Goal: Task Accomplishment & Management: Use online tool/utility

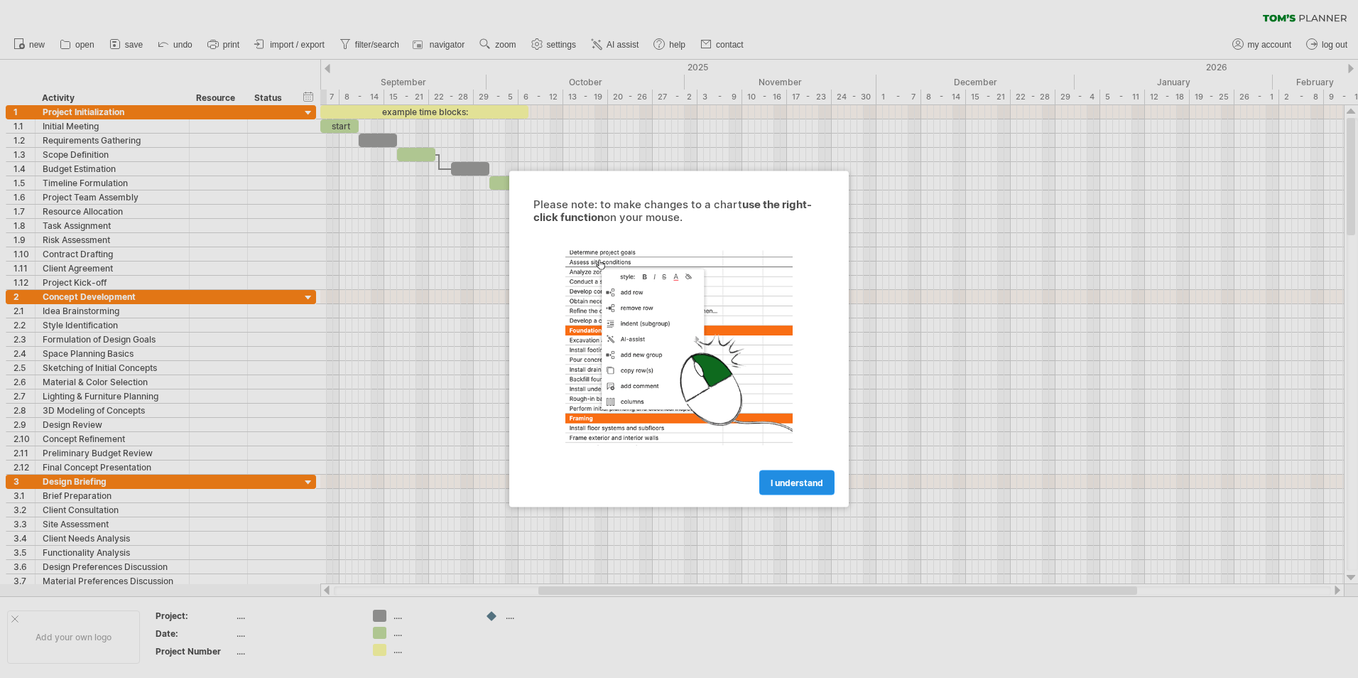
click at [802, 484] on span "I understand" at bounding box center [797, 482] width 53 height 11
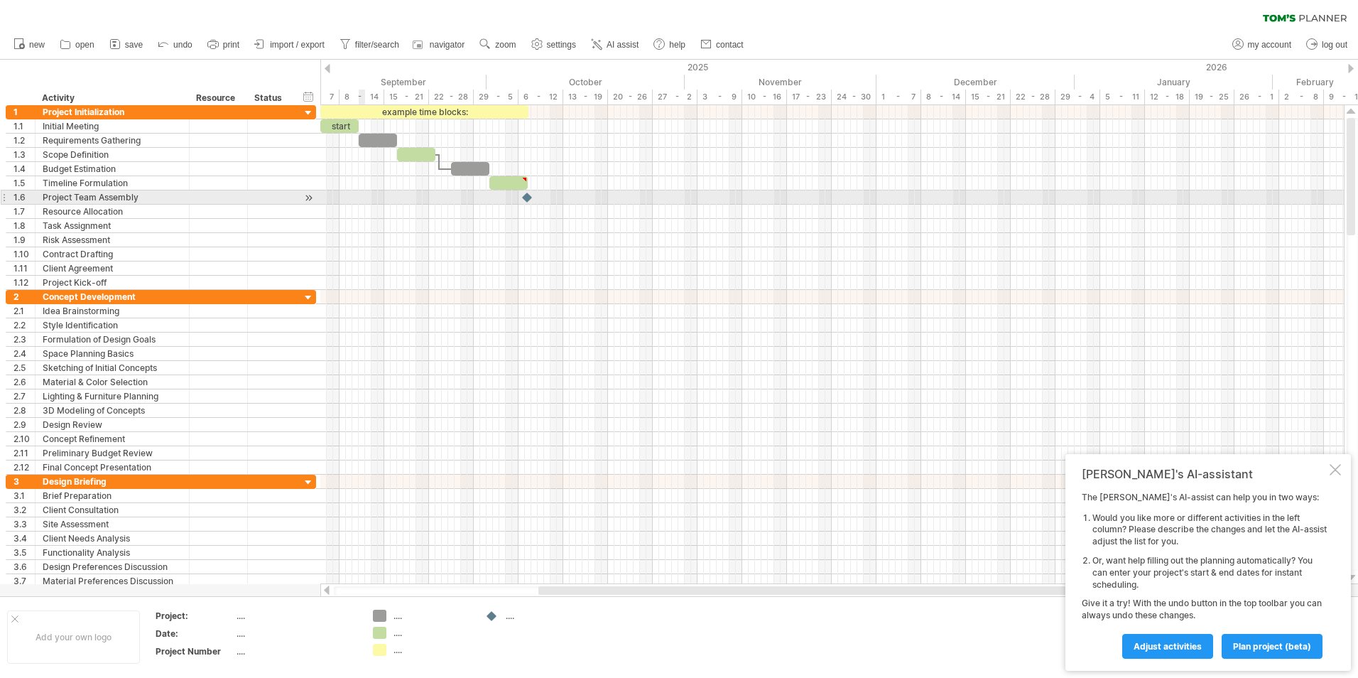
click at [363, 192] on div at bounding box center [831, 197] width 1023 height 14
click at [368, 94] on div "8 - 14" at bounding box center [361, 96] width 45 height 15
click at [374, 97] on div "8 - 14" at bounding box center [361, 96] width 45 height 15
click at [361, 95] on div "8 - 14" at bounding box center [361, 96] width 45 height 15
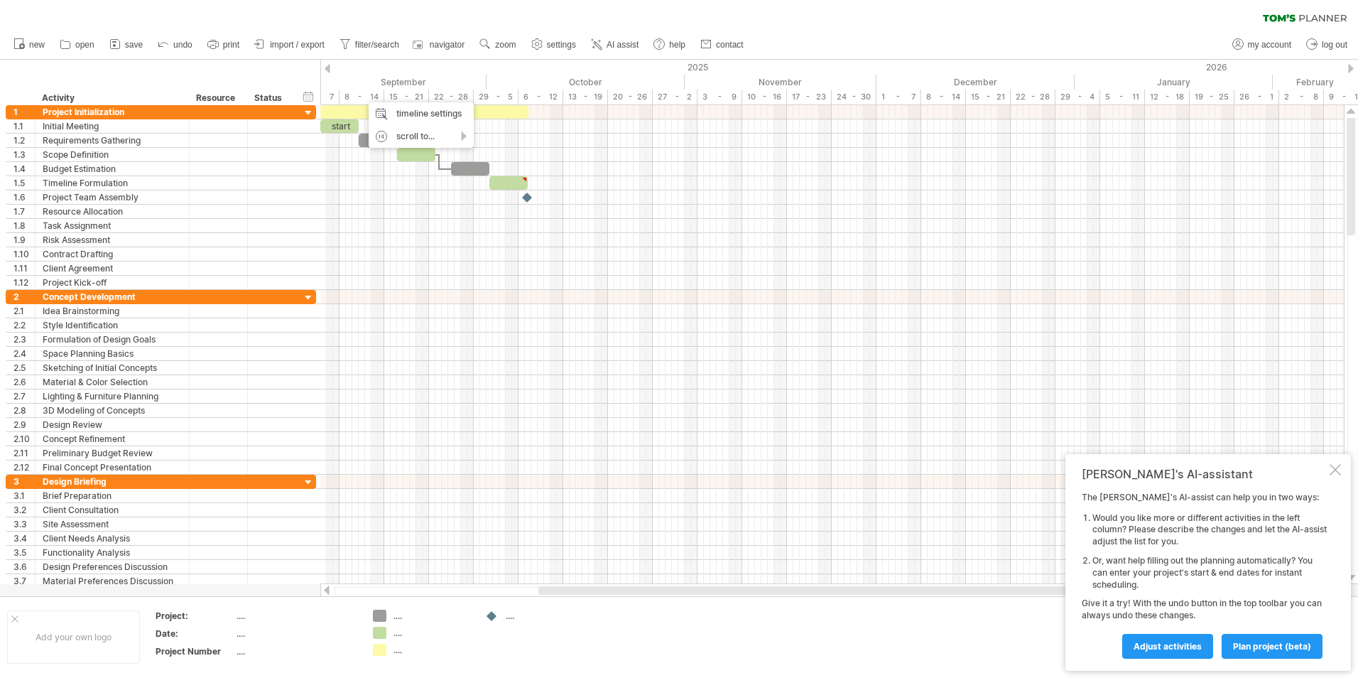
click at [998, 14] on div "clear filter reapply filter" at bounding box center [679, 15] width 1358 height 30
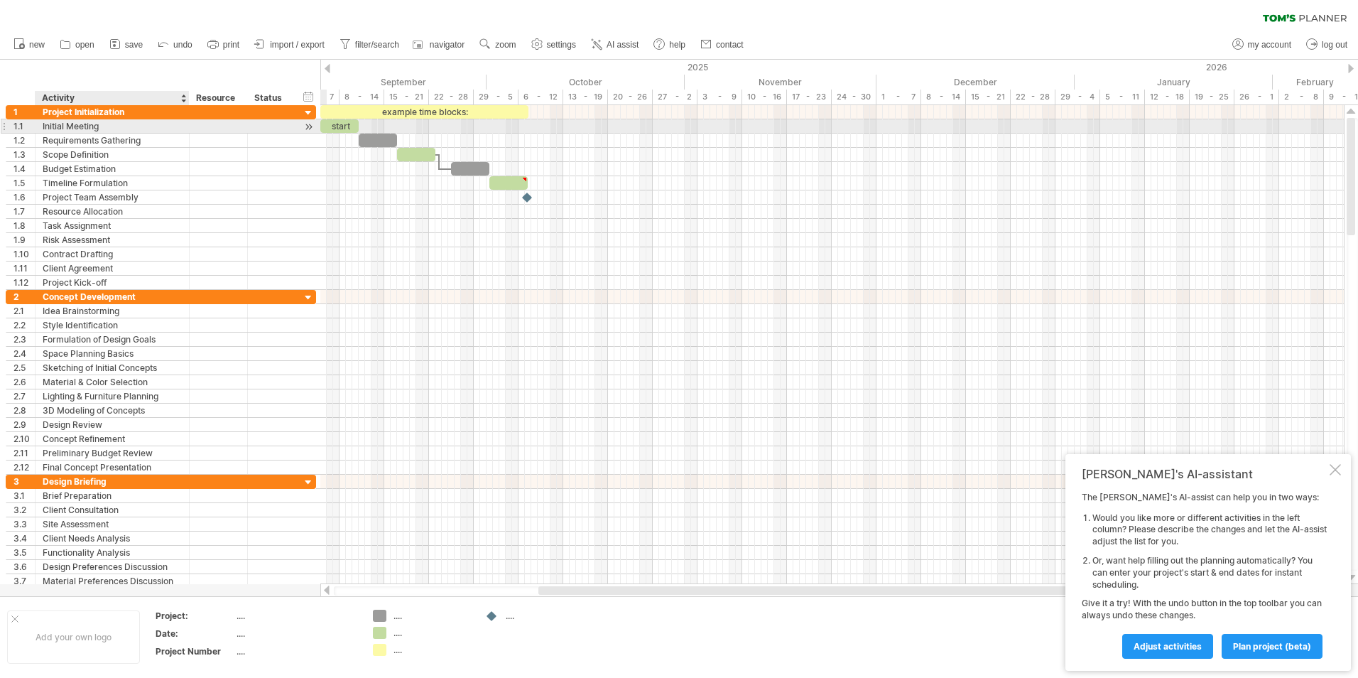
click at [128, 131] on div "Initial Meeting" at bounding box center [112, 125] width 139 height 13
click at [131, 148] on div "Scope Definition" at bounding box center [112, 154] width 139 height 13
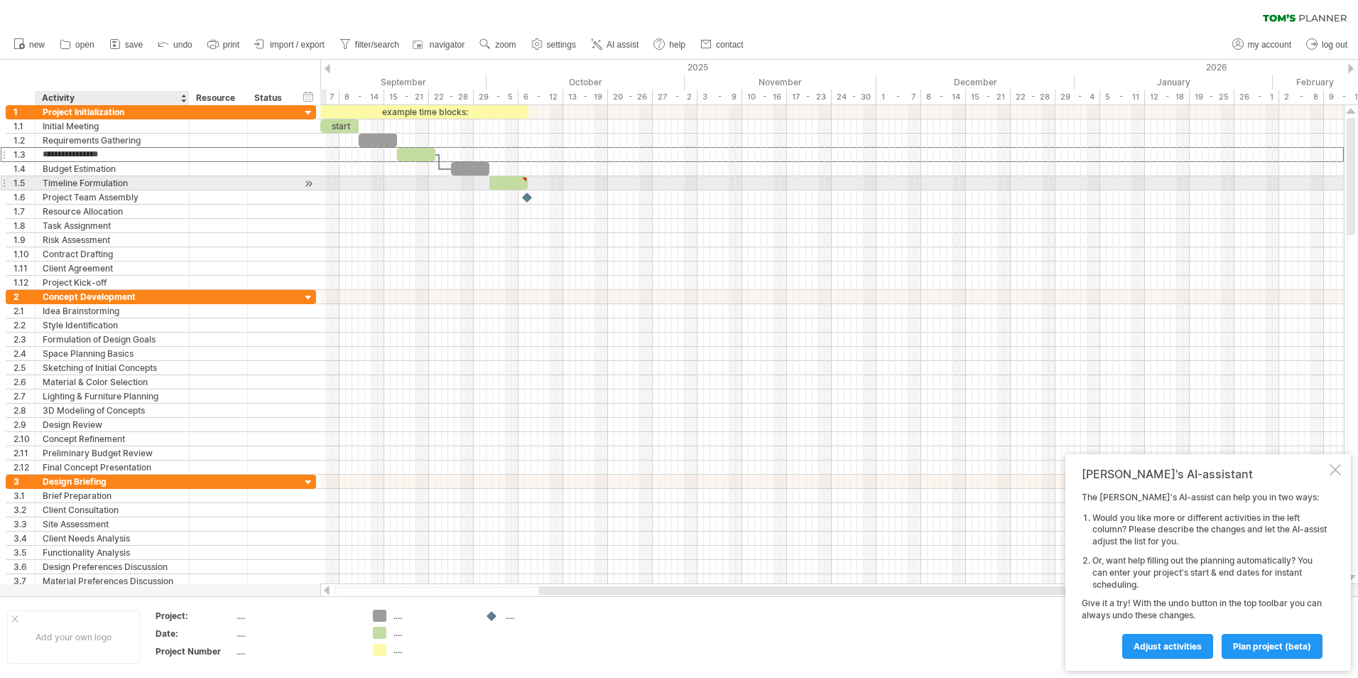
click at [124, 187] on div "Timeline Formulation" at bounding box center [112, 182] width 139 height 13
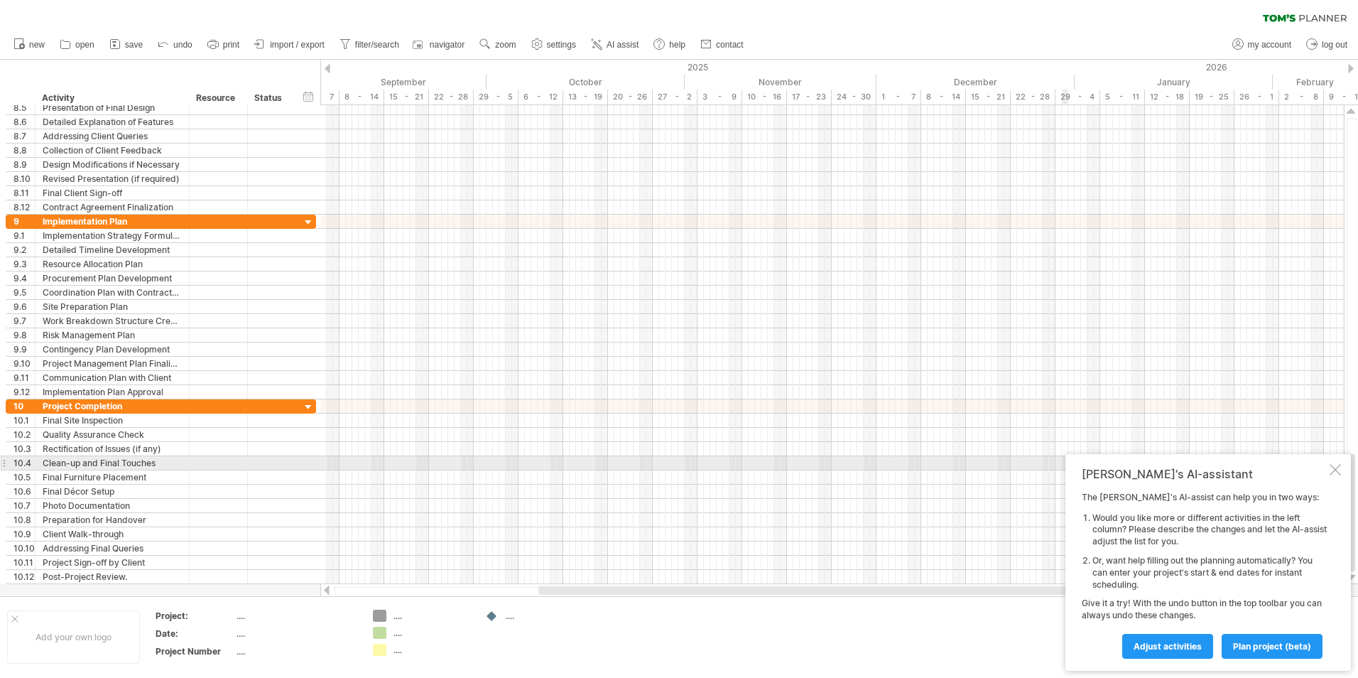
click at [1337, 464] on div at bounding box center [1334, 469] width 11 height 11
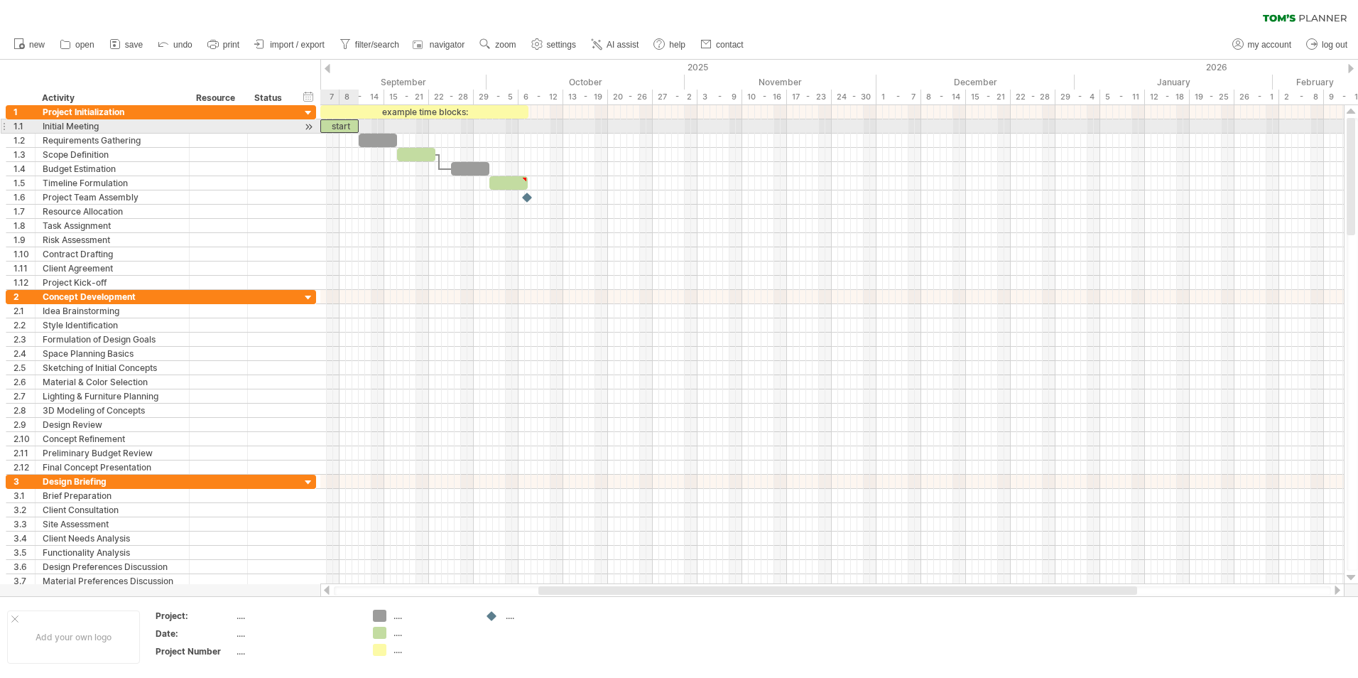
click at [340, 126] on div "start" at bounding box center [339, 125] width 38 height 13
click at [348, 126] on div "*****" at bounding box center [339, 125] width 38 height 13
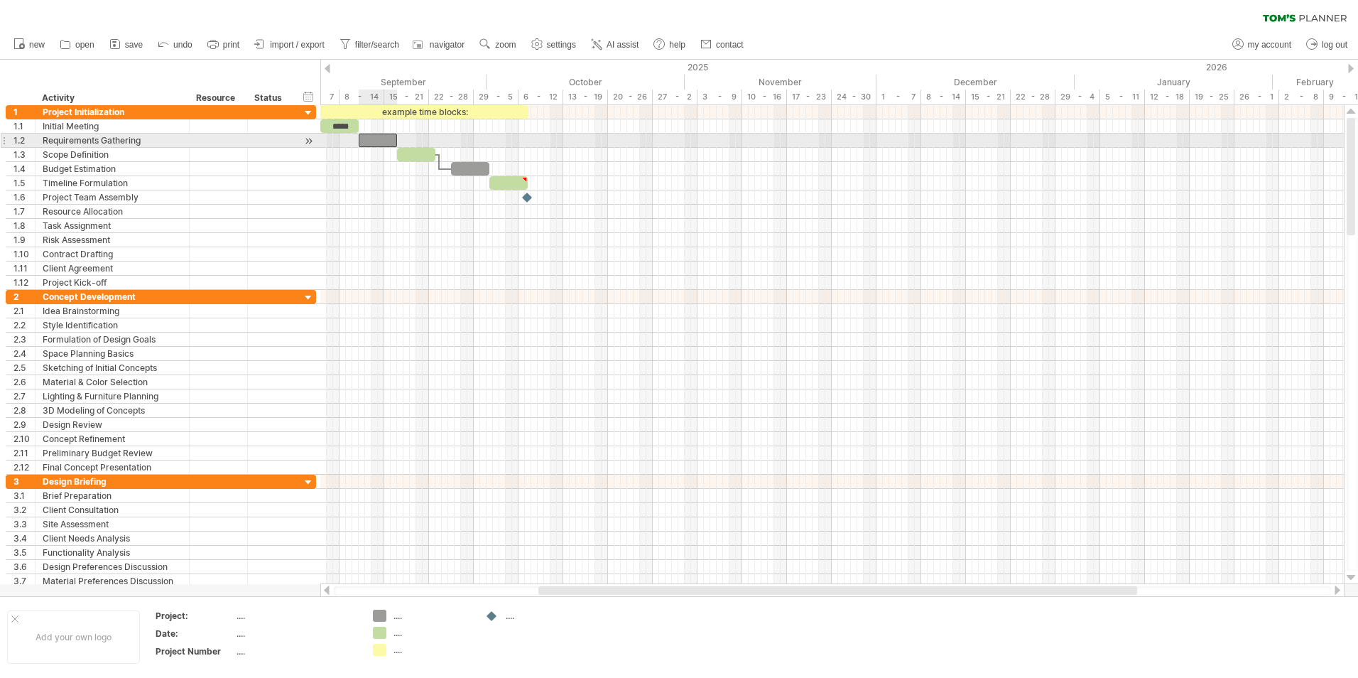
click at [373, 139] on div at bounding box center [378, 140] width 38 height 13
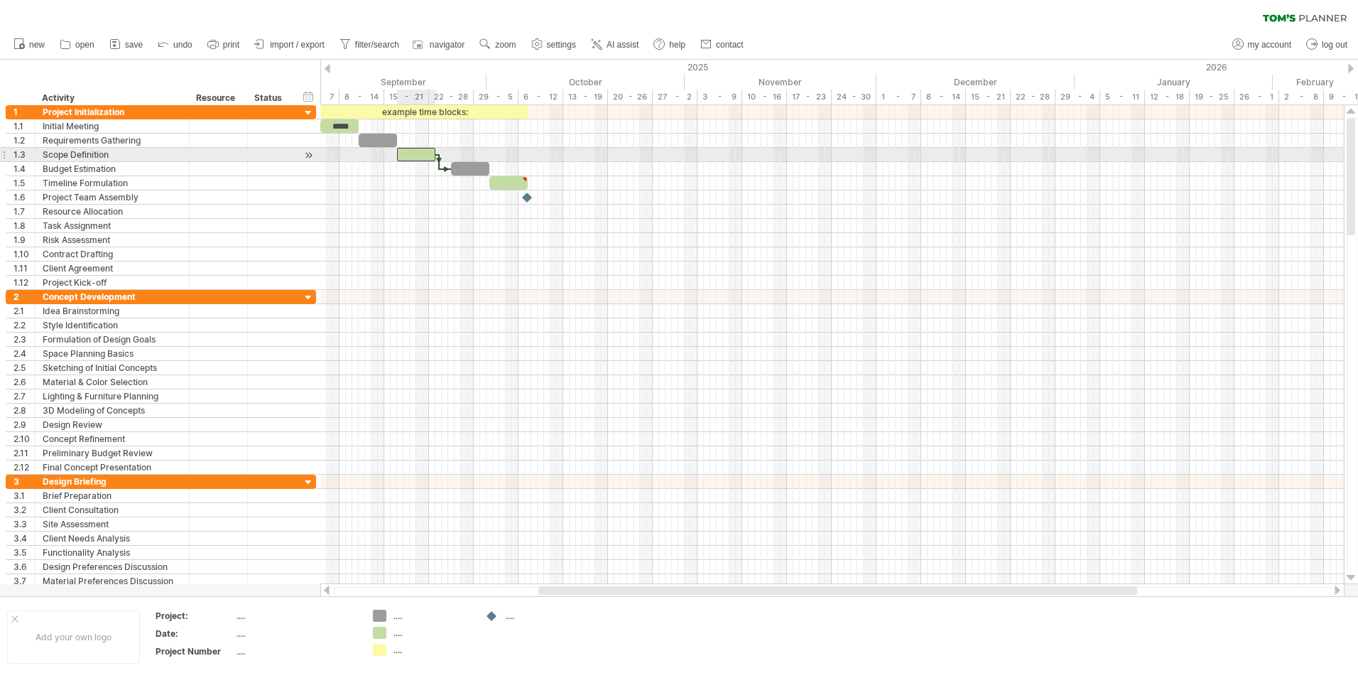
click at [420, 154] on div at bounding box center [416, 154] width 38 height 13
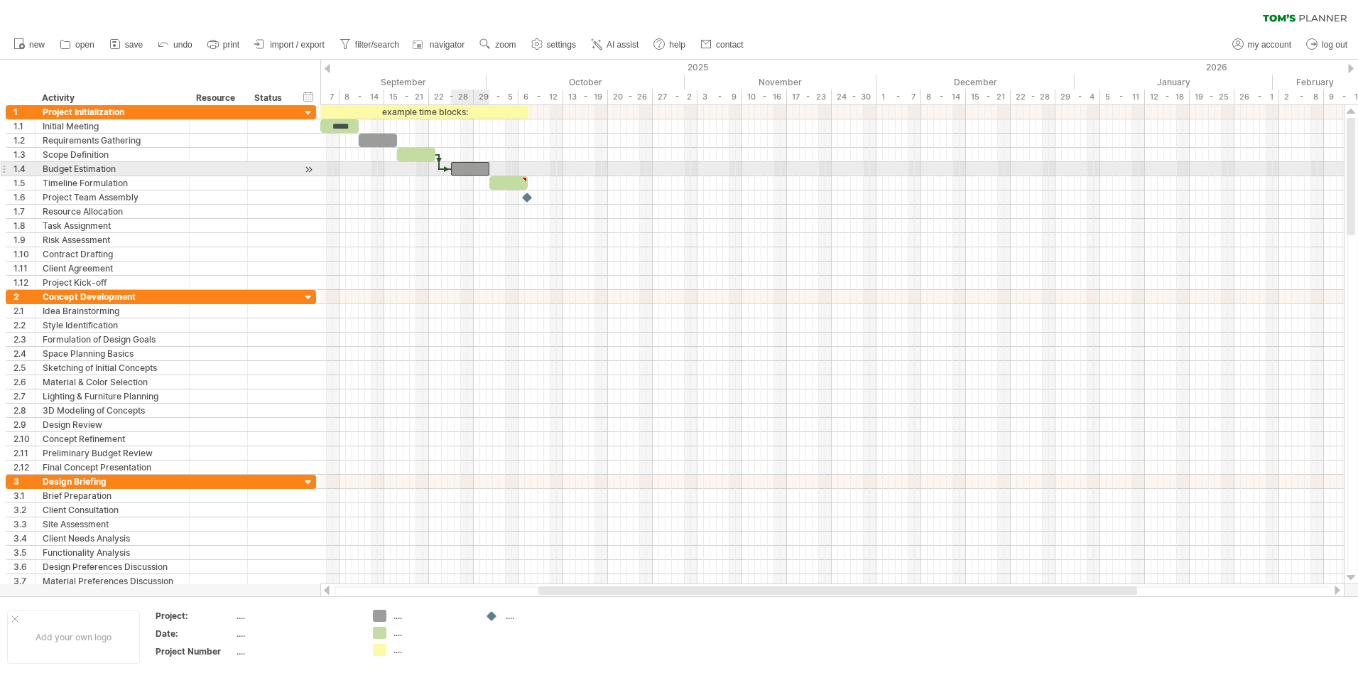
click at [465, 169] on div at bounding box center [470, 168] width 38 height 13
click at [496, 184] on div at bounding box center [508, 182] width 38 height 13
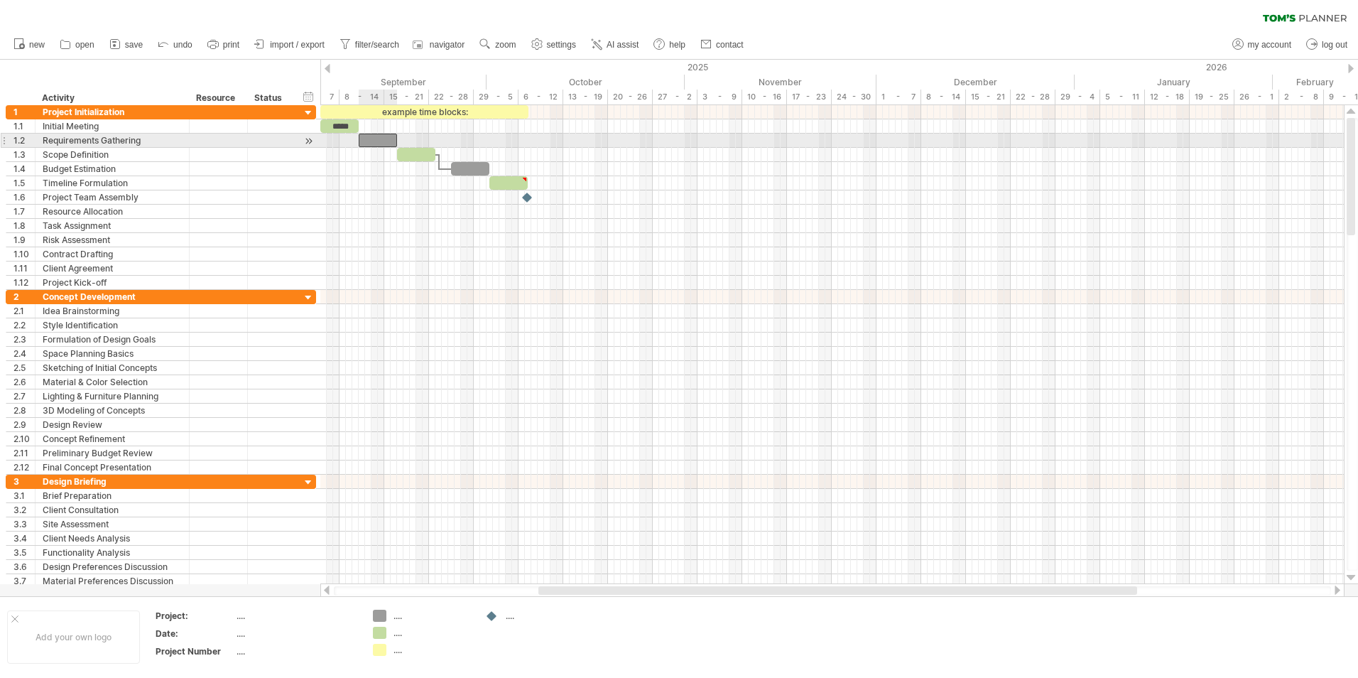
click at [383, 134] on div at bounding box center [378, 140] width 38 height 13
click at [410, 147] on div at bounding box center [831, 141] width 1023 height 14
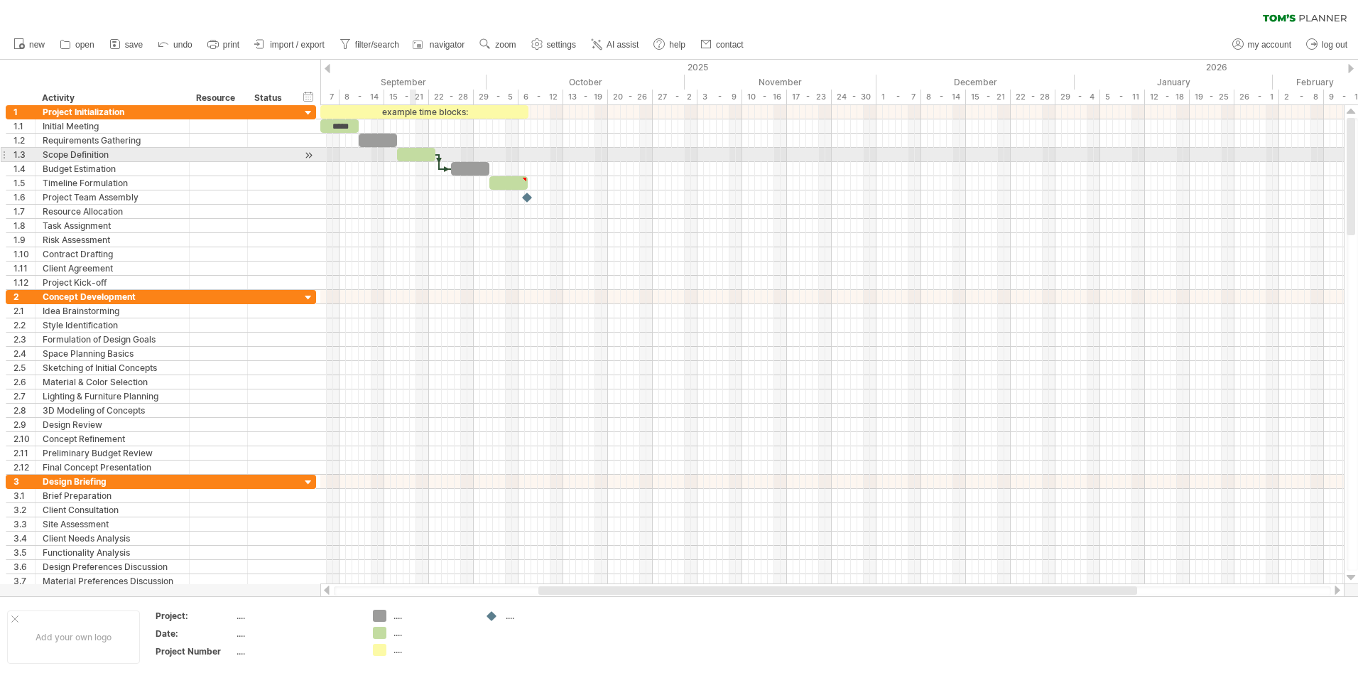
click at [411, 152] on div at bounding box center [416, 154] width 38 height 13
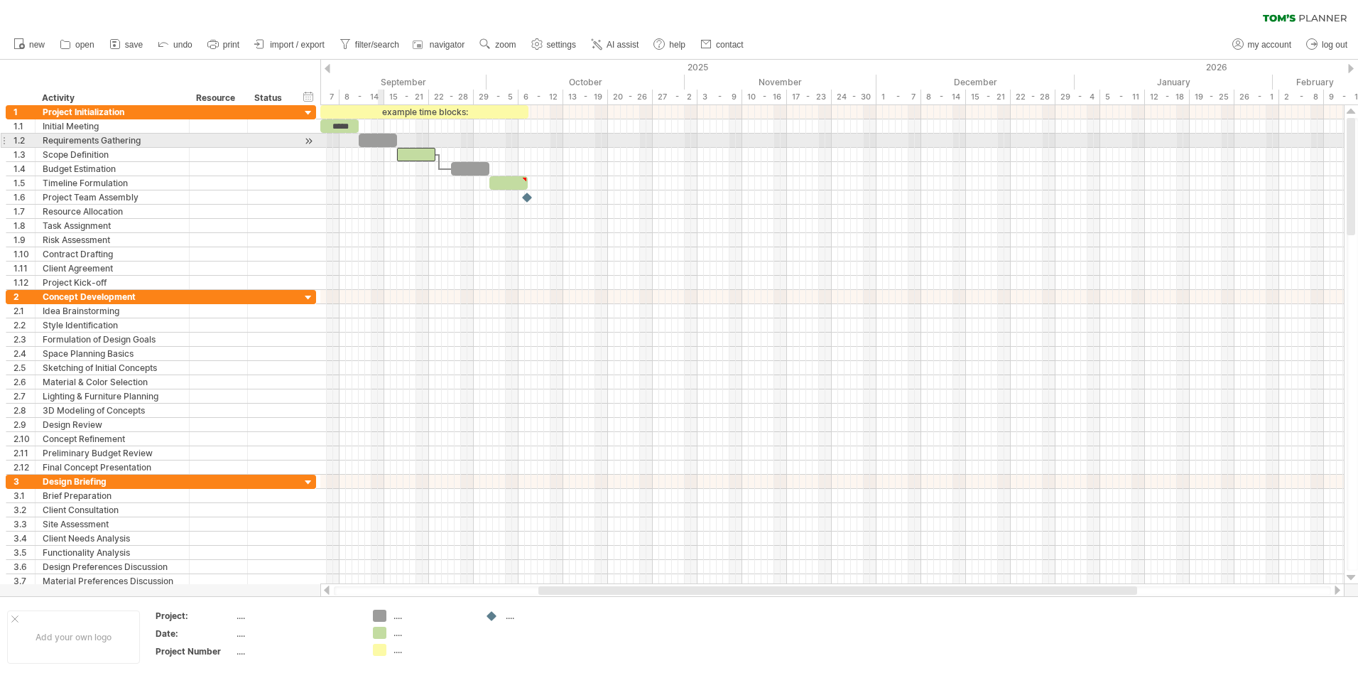
click at [380, 145] on div at bounding box center [378, 140] width 38 height 13
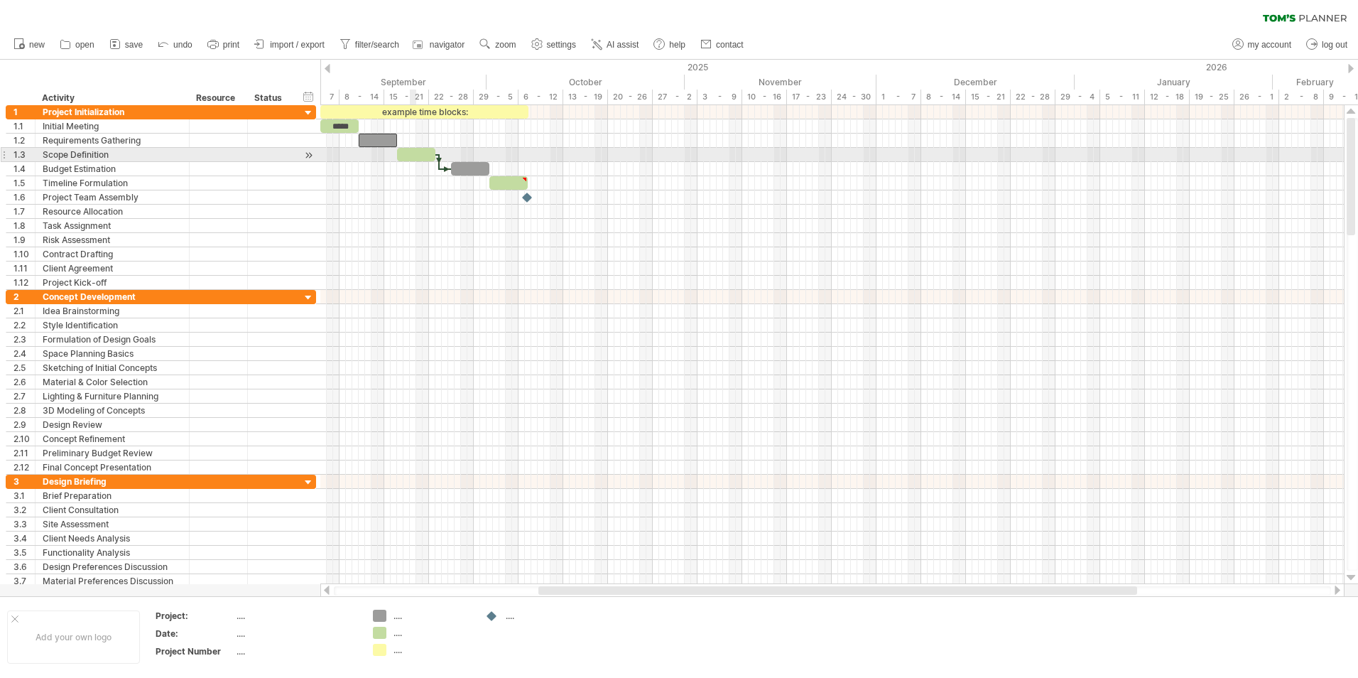
click at [410, 153] on div at bounding box center [416, 154] width 38 height 13
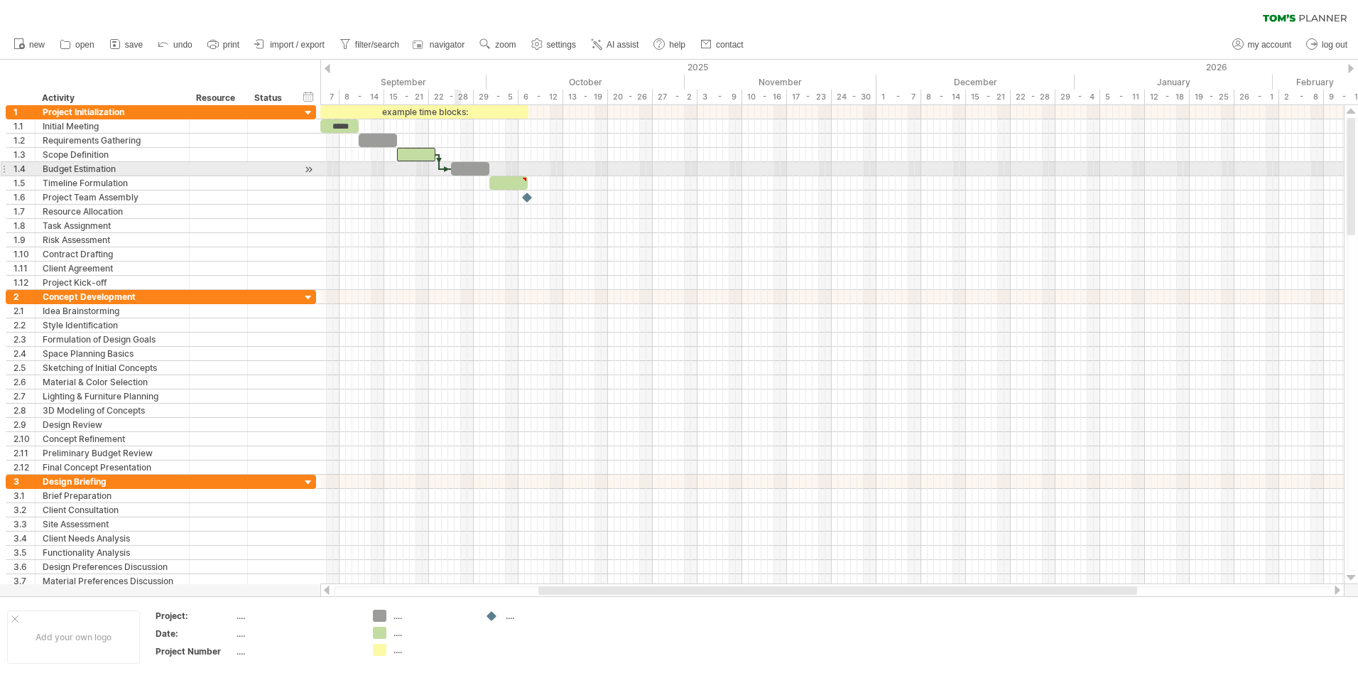
click at [460, 172] on div at bounding box center [470, 168] width 38 height 13
click at [395, 93] on div "15 - 21" at bounding box center [406, 96] width 45 height 15
click at [401, 80] on div "September" at bounding box center [391, 82] width 192 height 15
click at [329, 67] on div at bounding box center [328, 68] width 6 height 9
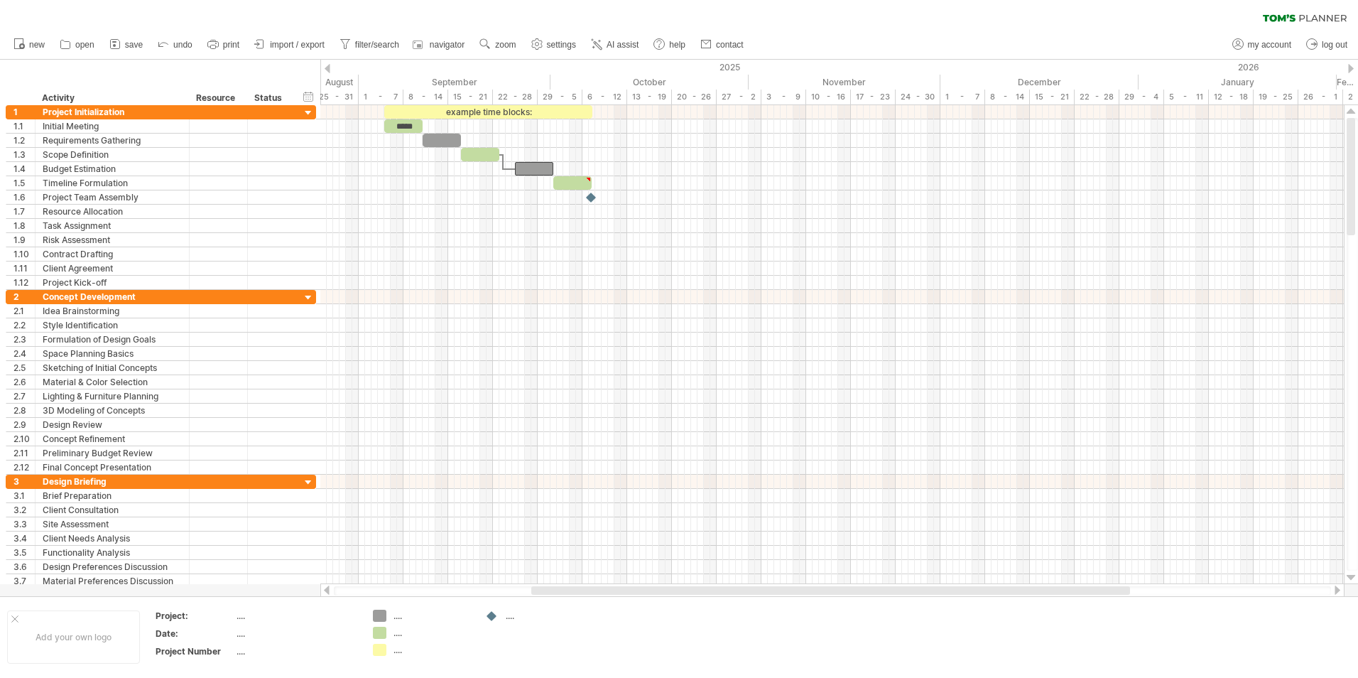
click at [329, 67] on div at bounding box center [328, 68] width 6 height 9
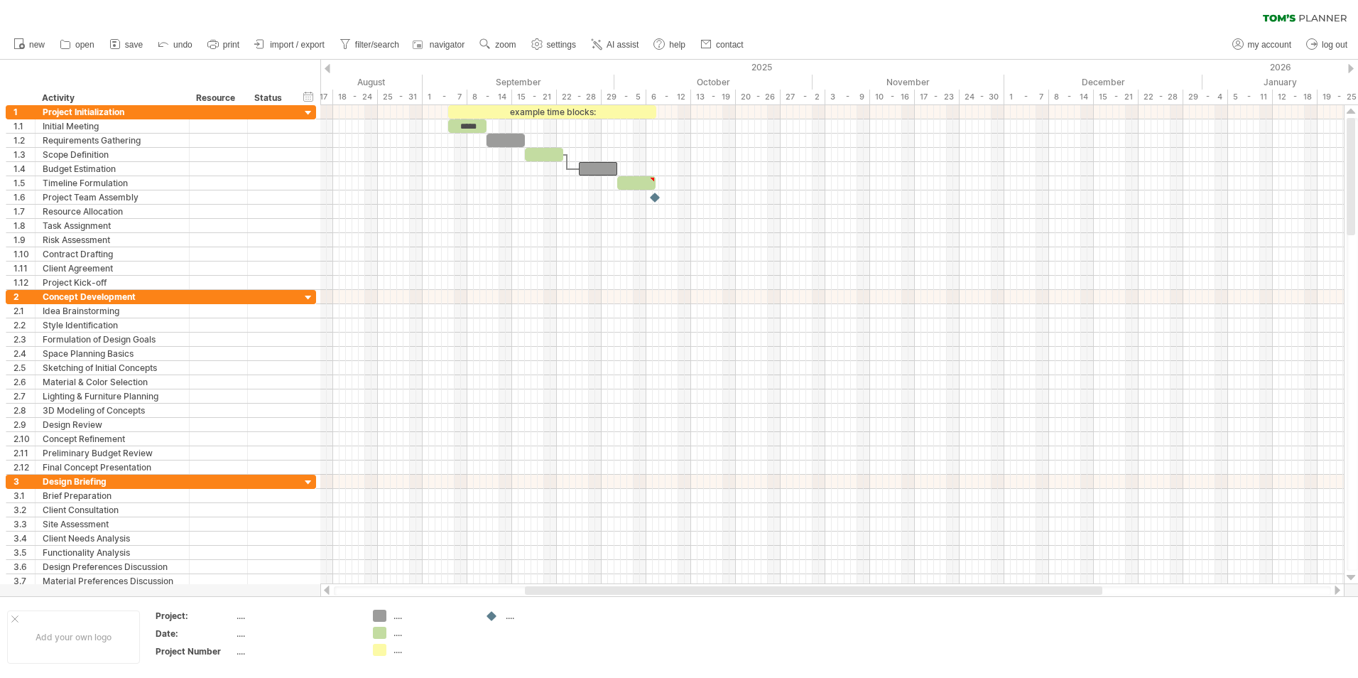
click at [329, 67] on div at bounding box center [328, 68] width 6 height 9
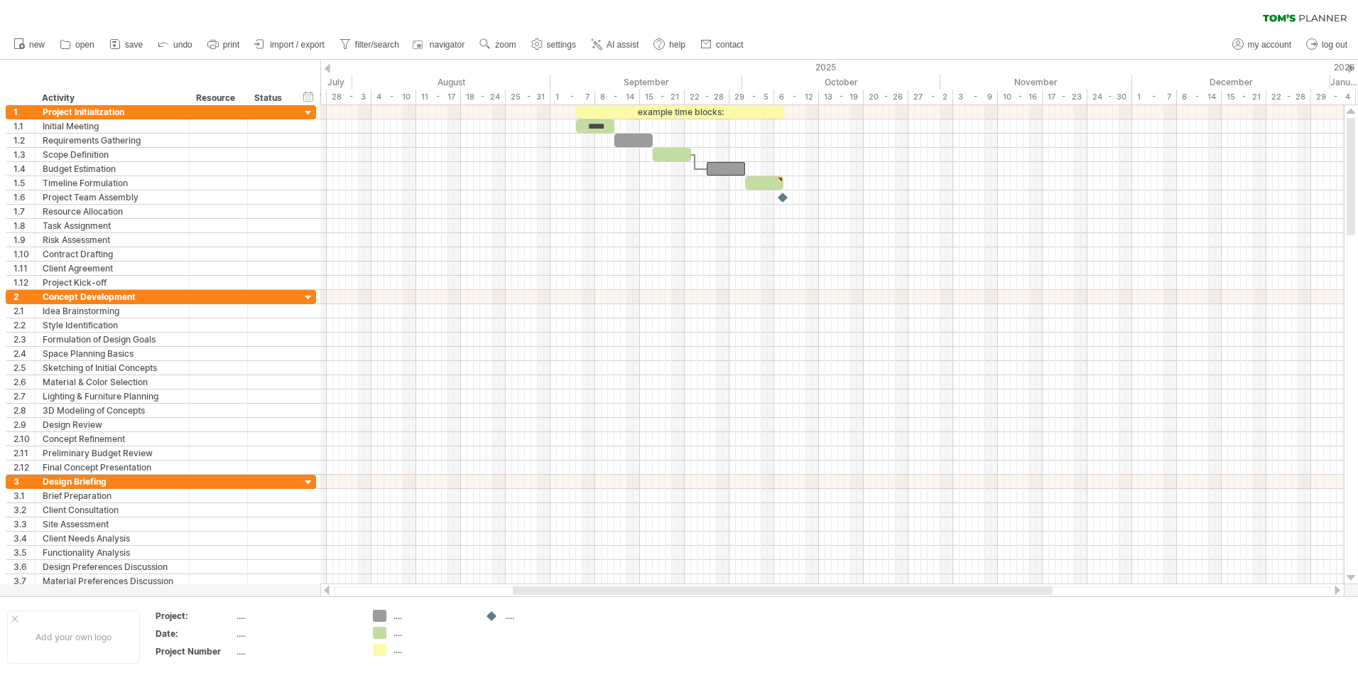
click at [329, 67] on div at bounding box center [328, 68] width 6 height 9
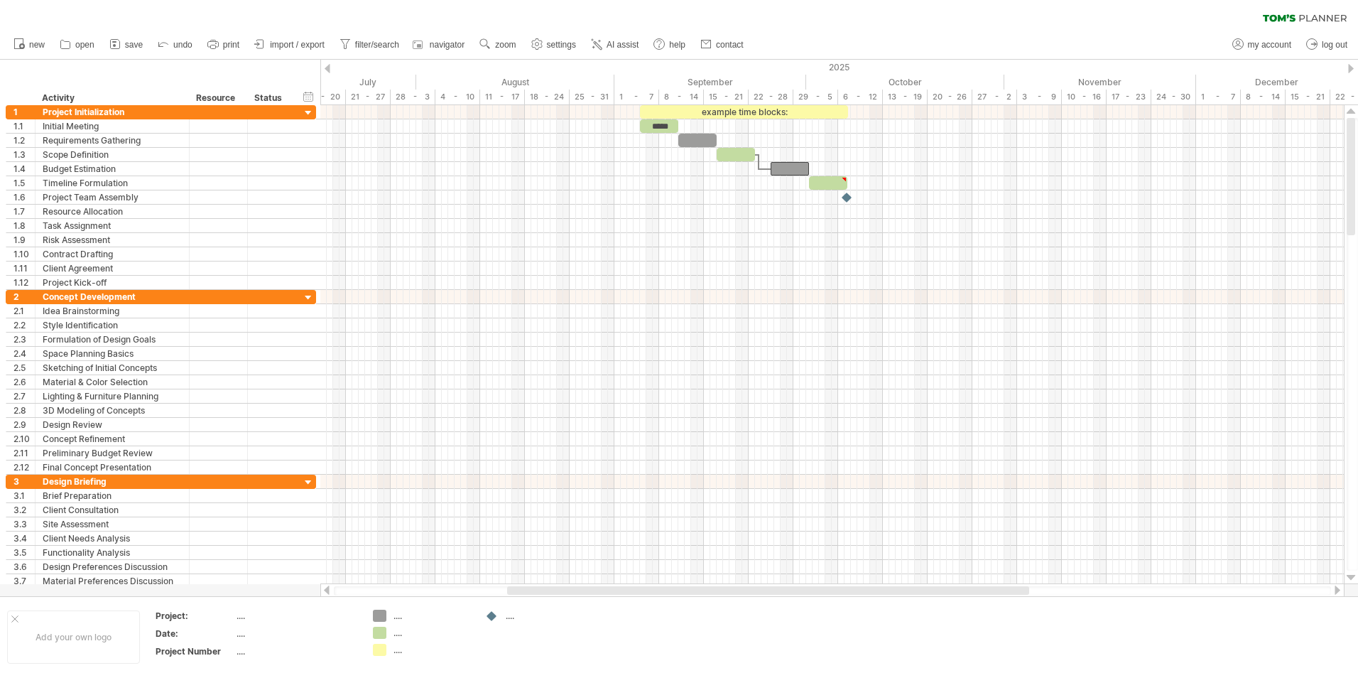
click at [329, 67] on div at bounding box center [328, 68] width 6 height 9
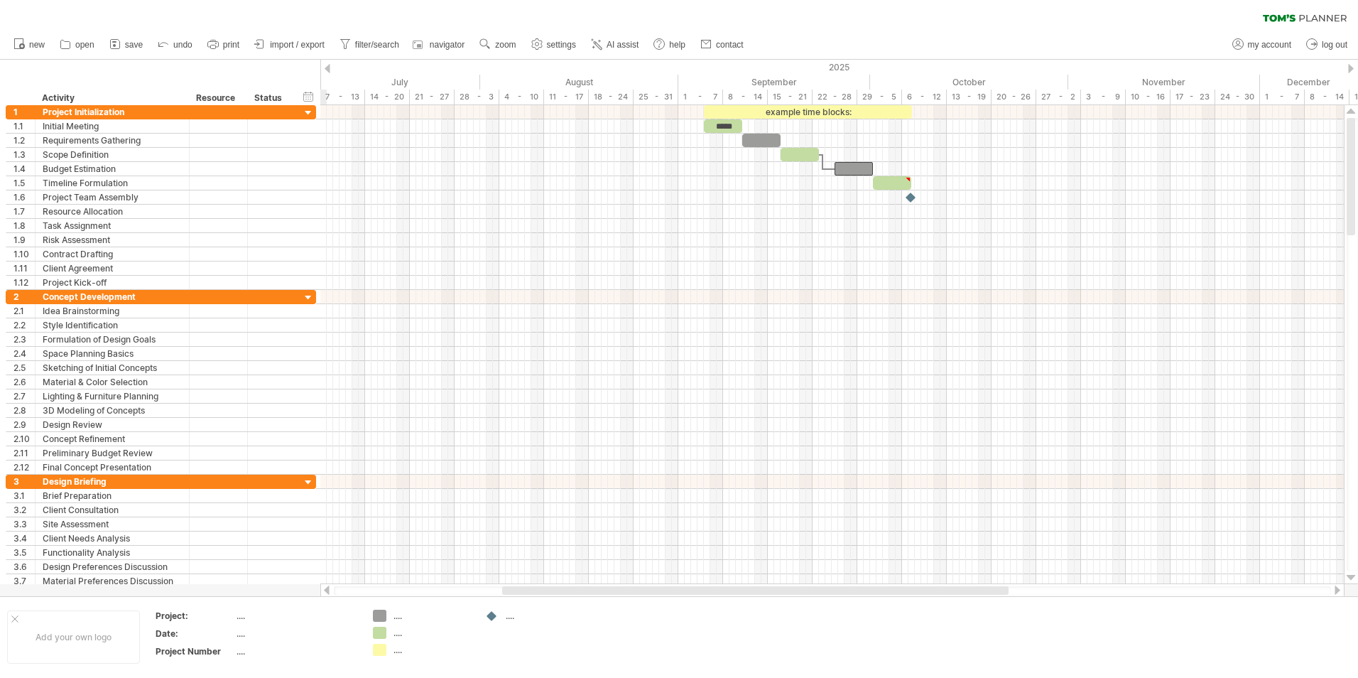
click at [329, 67] on div at bounding box center [328, 68] width 6 height 9
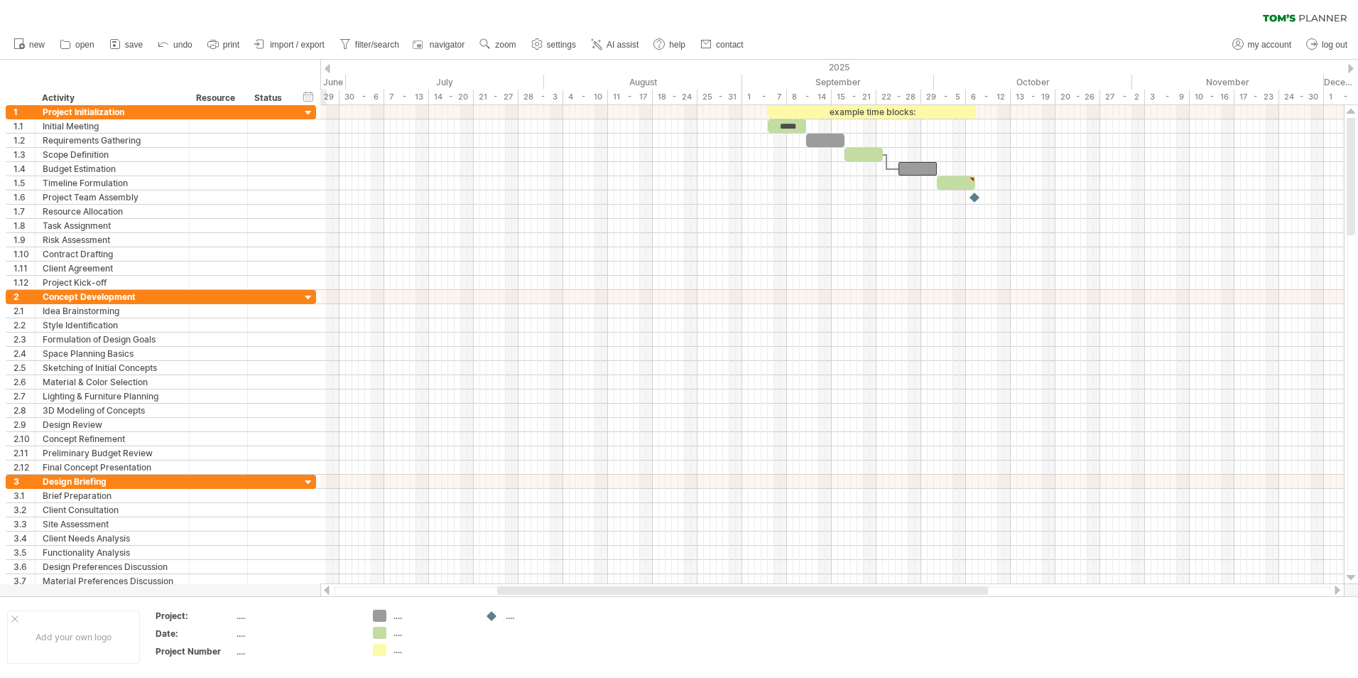
click at [329, 67] on div at bounding box center [328, 68] width 6 height 9
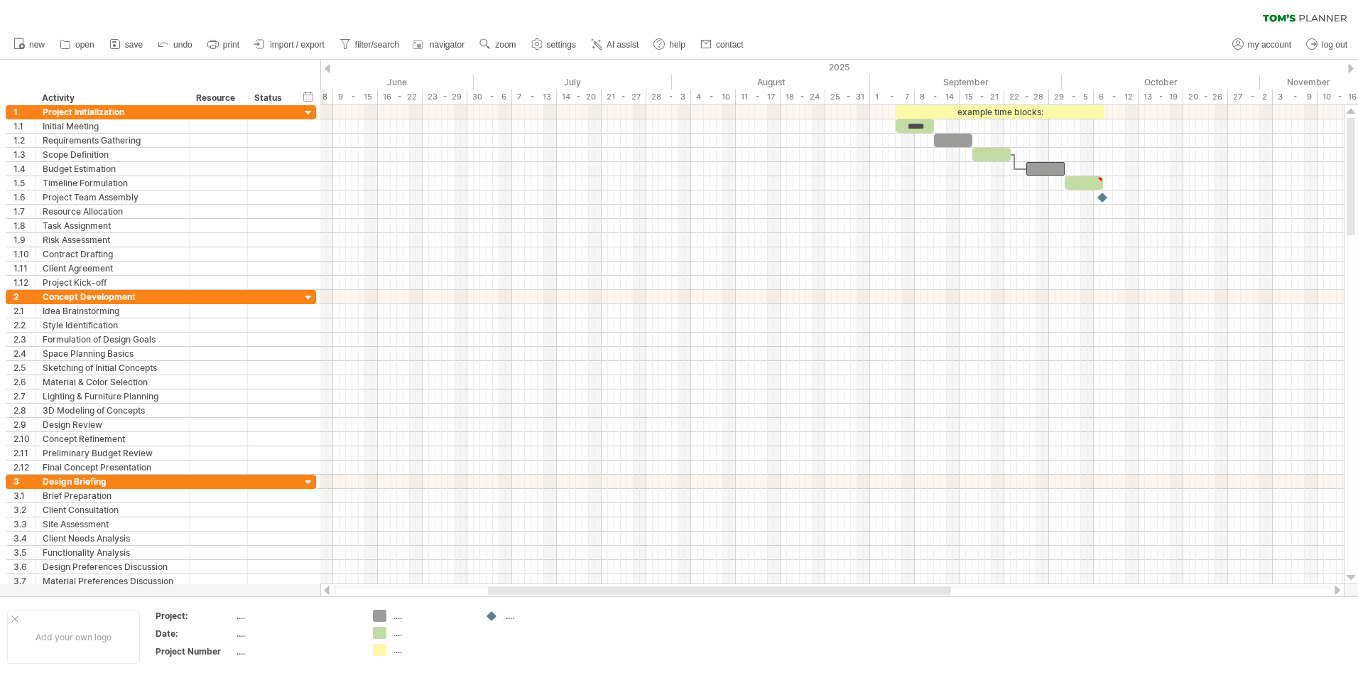
click at [329, 67] on div at bounding box center [328, 68] width 6 height 9
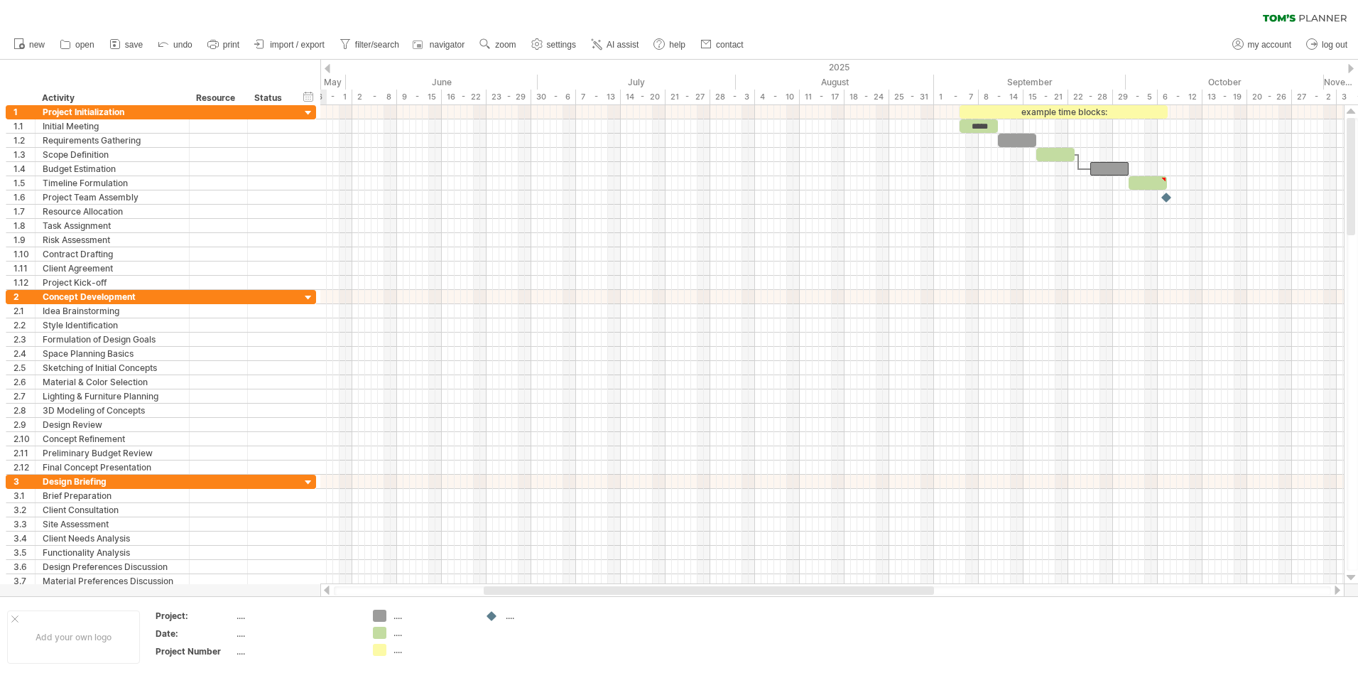
click at [329, 67] on div at bounding box center [328, 68] width 6 height 9
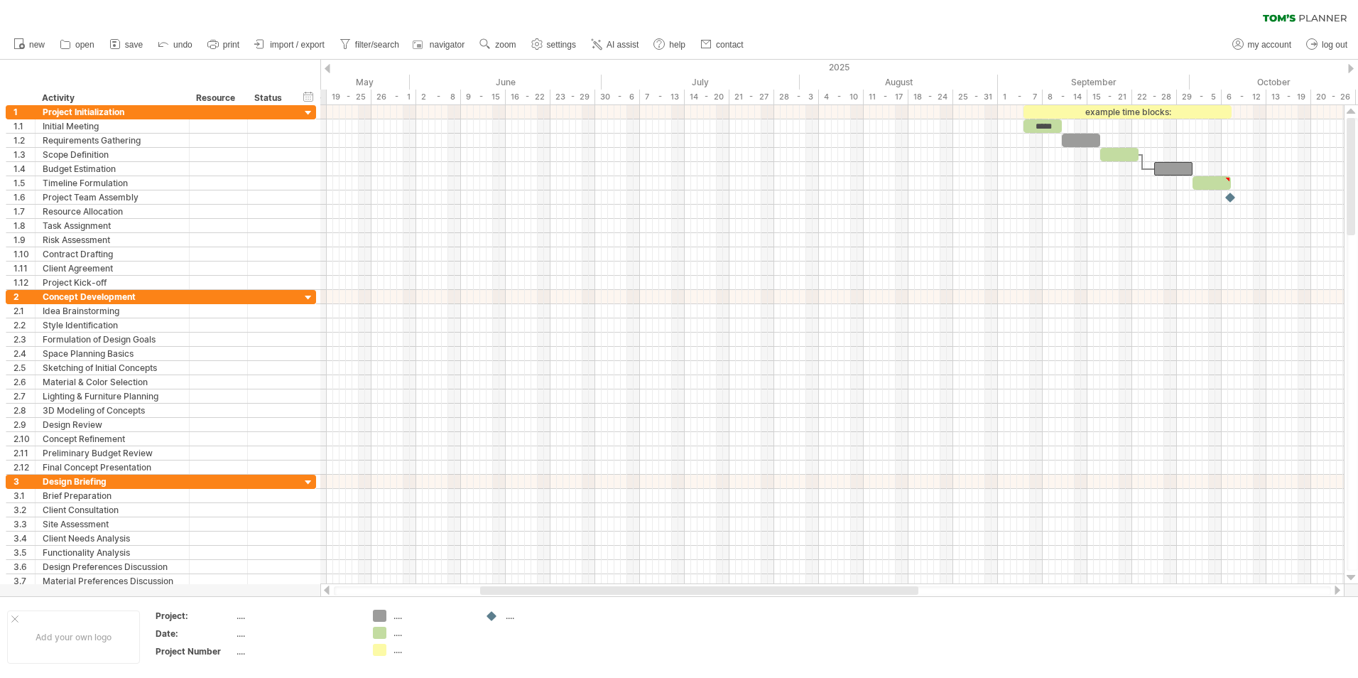
click at [329, 67] on div at bounding box center [328, 68] width 6 height 9
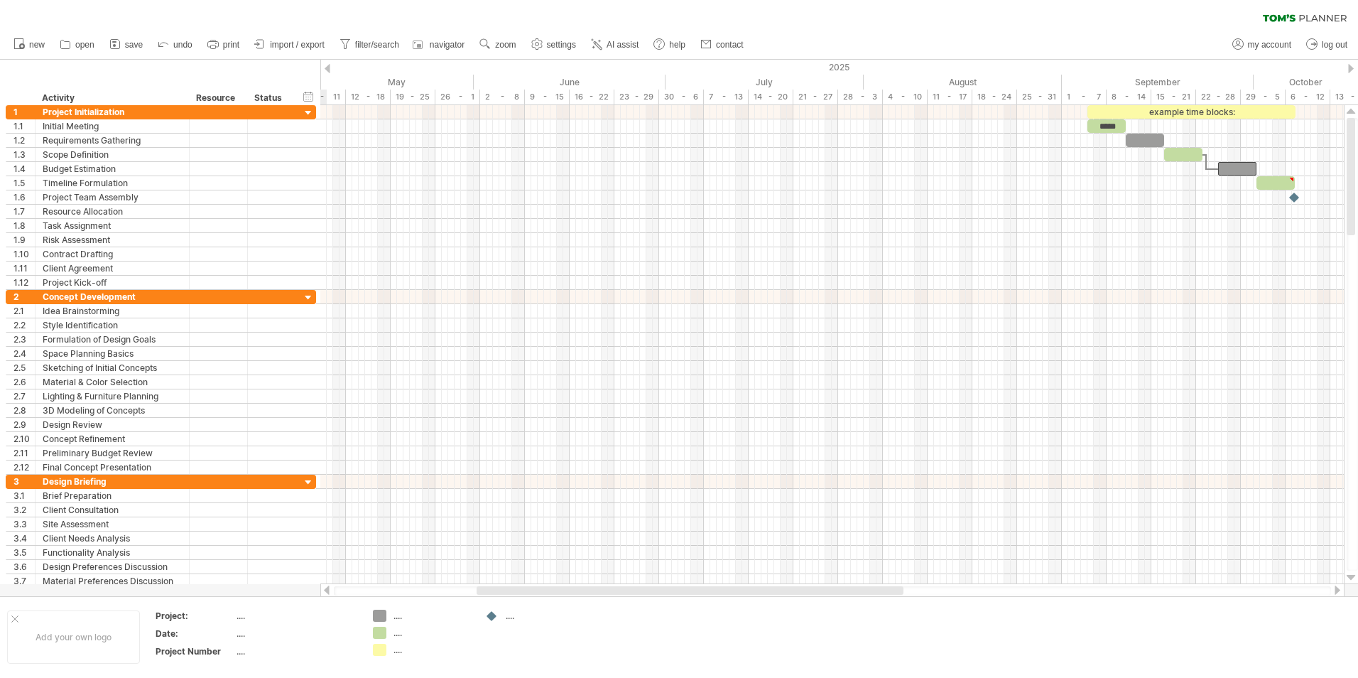
click at [329, 67] on div at bounding box center [328, 68] width 6 height 9
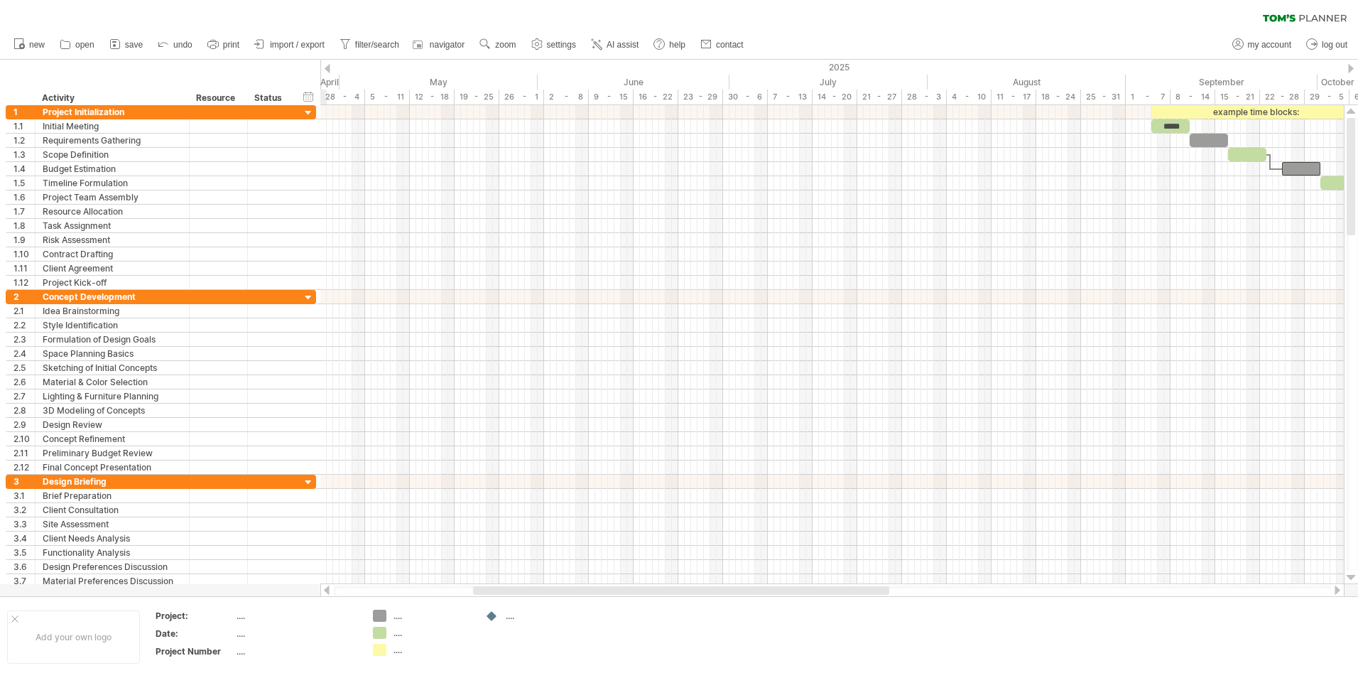
click at [329, 67] on div at bounding box center [328, 68] width 6 height 9
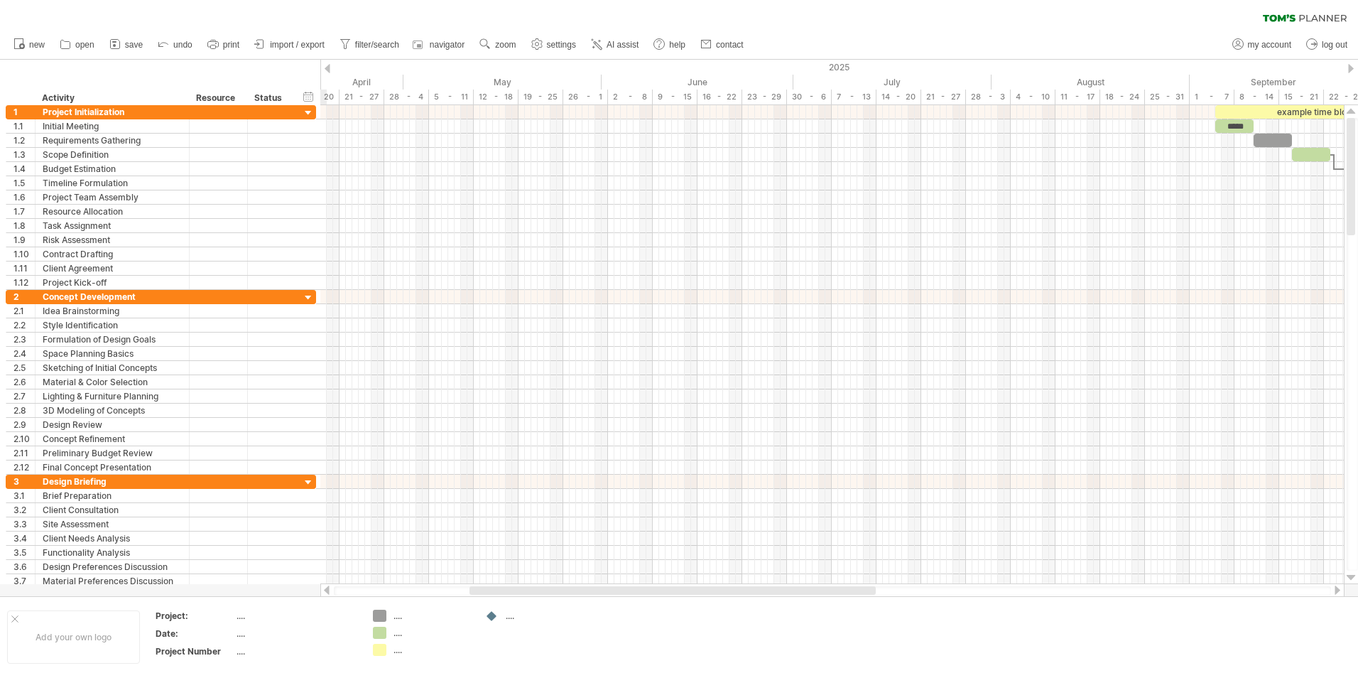
click at [329, 67] on div at bounding box center [328, 68] width 6 height 9
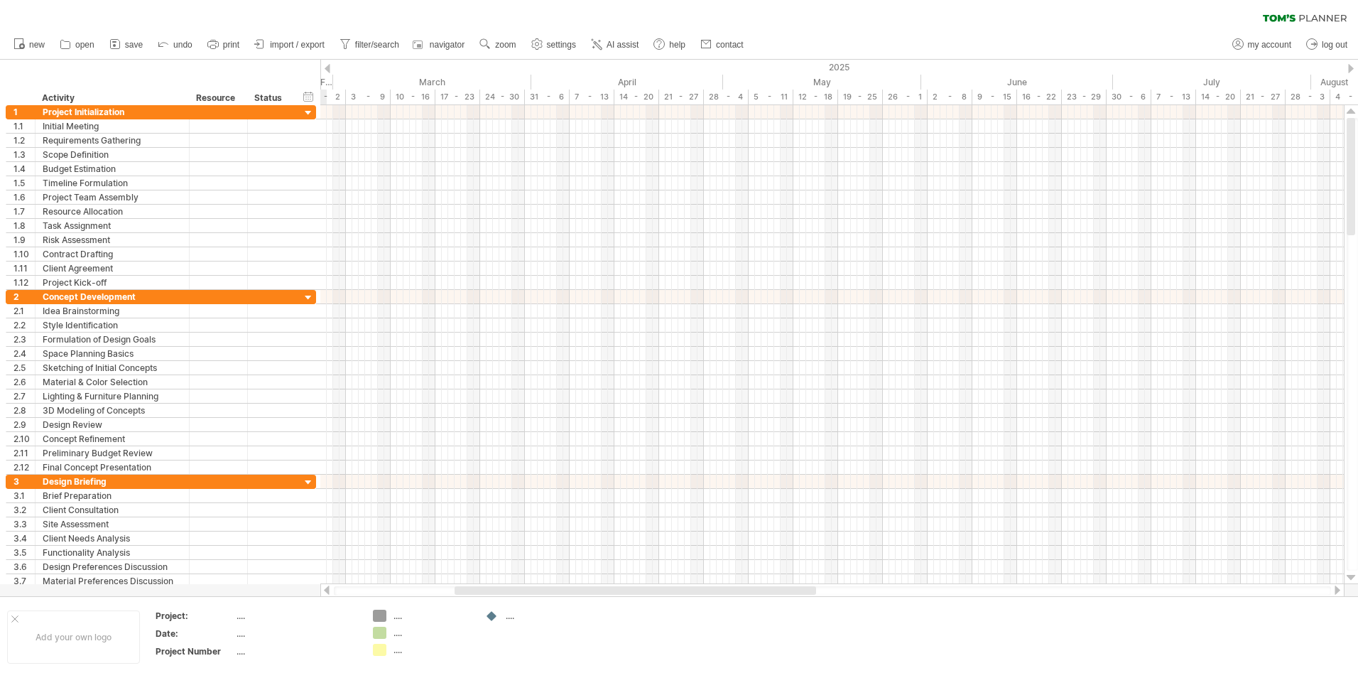
click at [329, 67] on div at bounding box center [328, 68] width 6 height 9
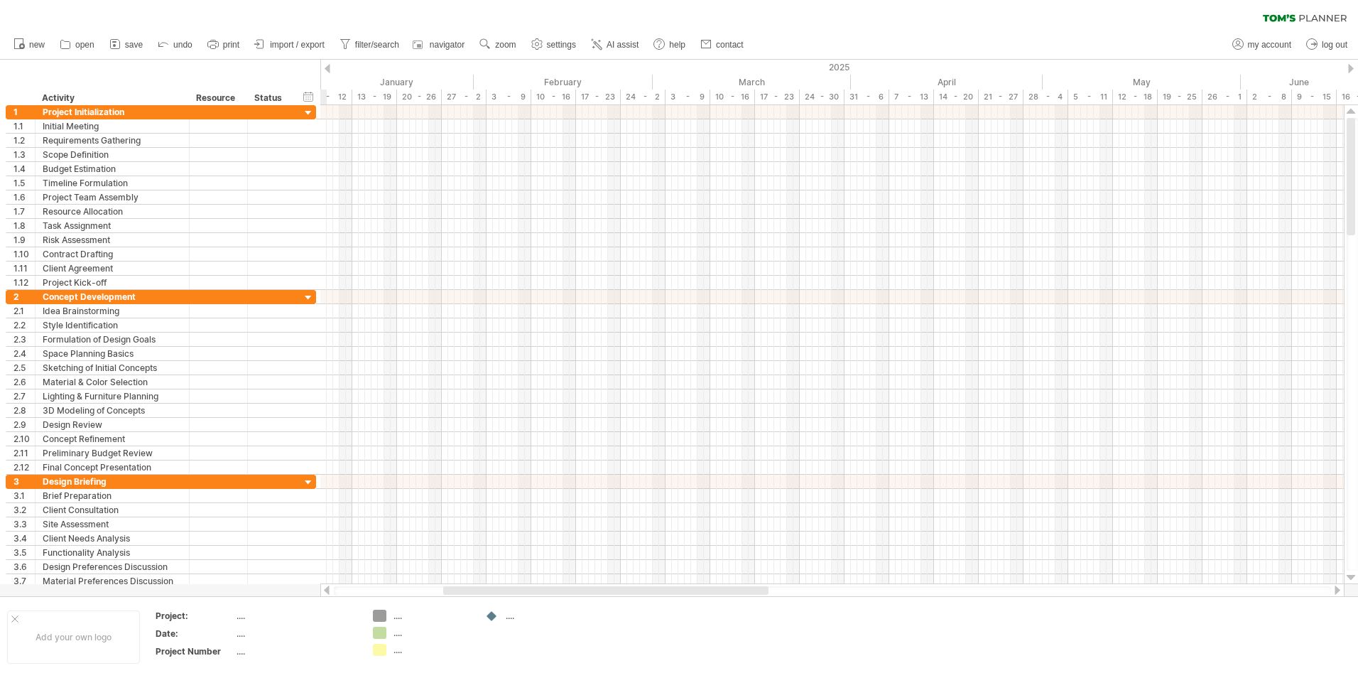
click at [329, 67] on div at bounding box center [328, 68] width 6 height 9
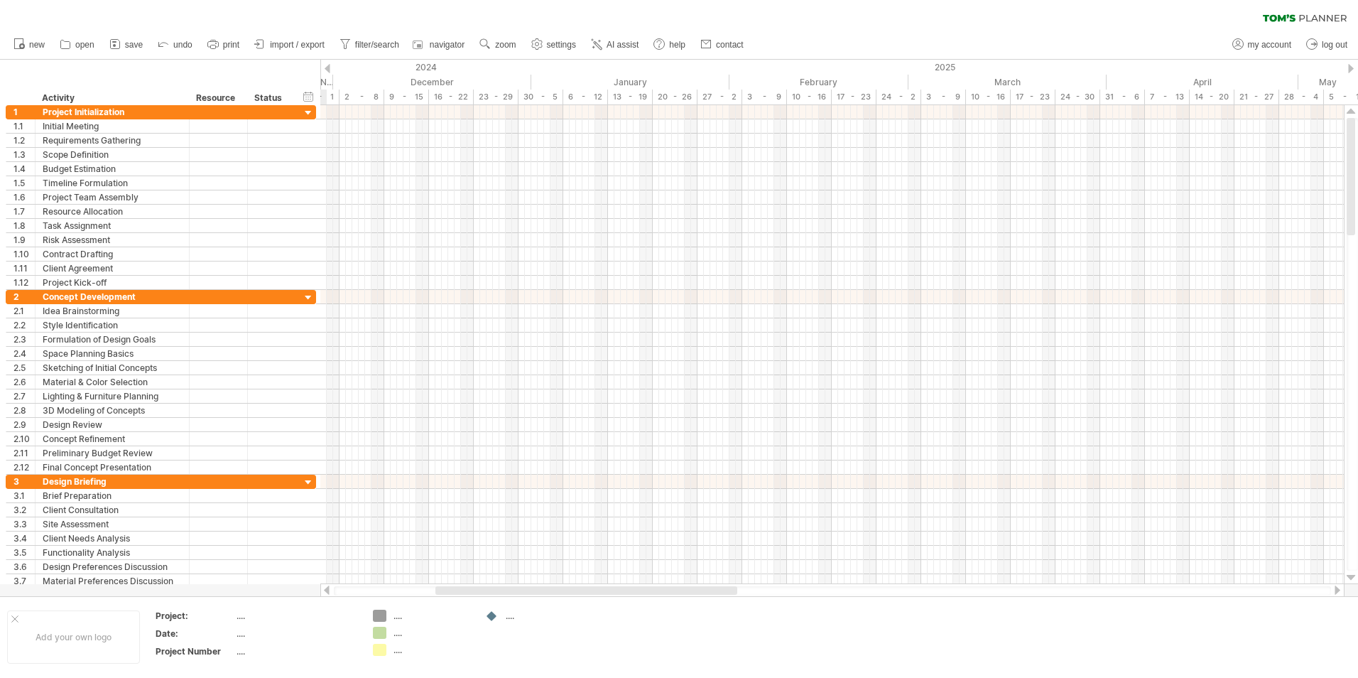
click at [329, 67] on div at bounding box center [328, 68] width 6 height 9
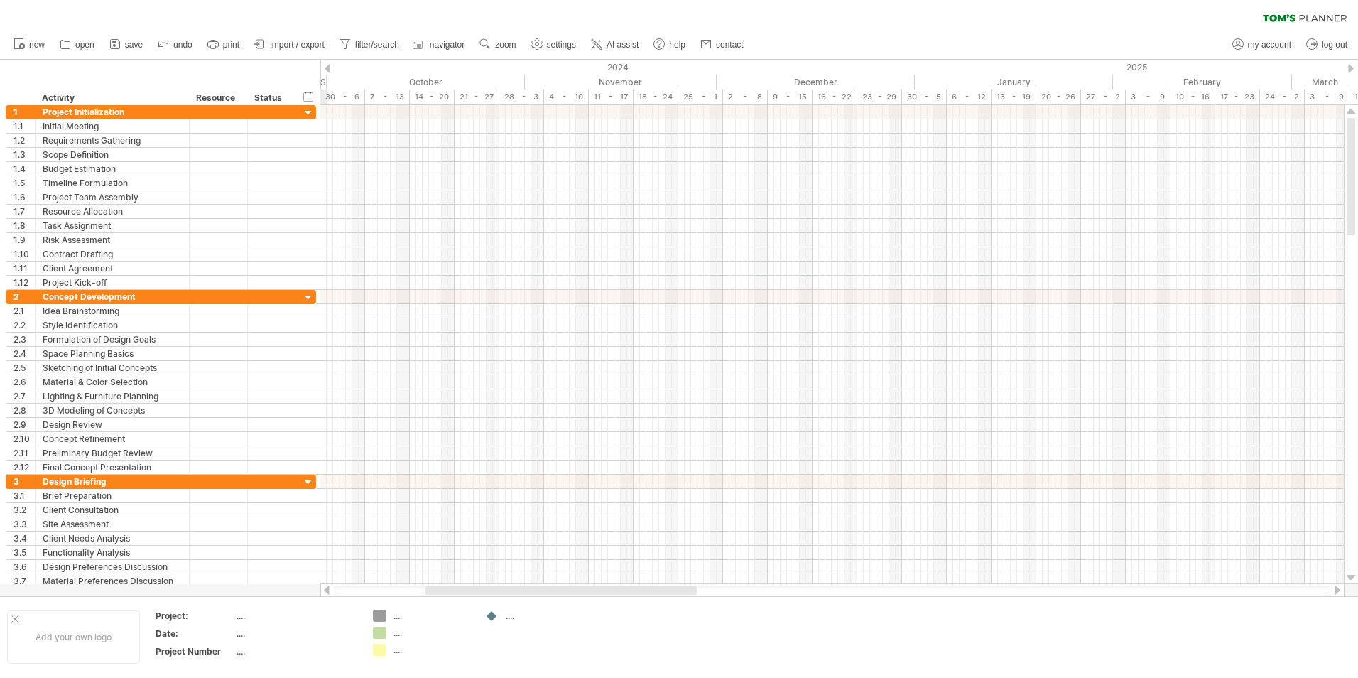
click at [329, 67] on div at bounding box center [328, 68] width 6 height 9
click at [432, 100] on div "timeline settings" at bounding box center [432, 98] width 105 height 23
select select "*"
select select "**"
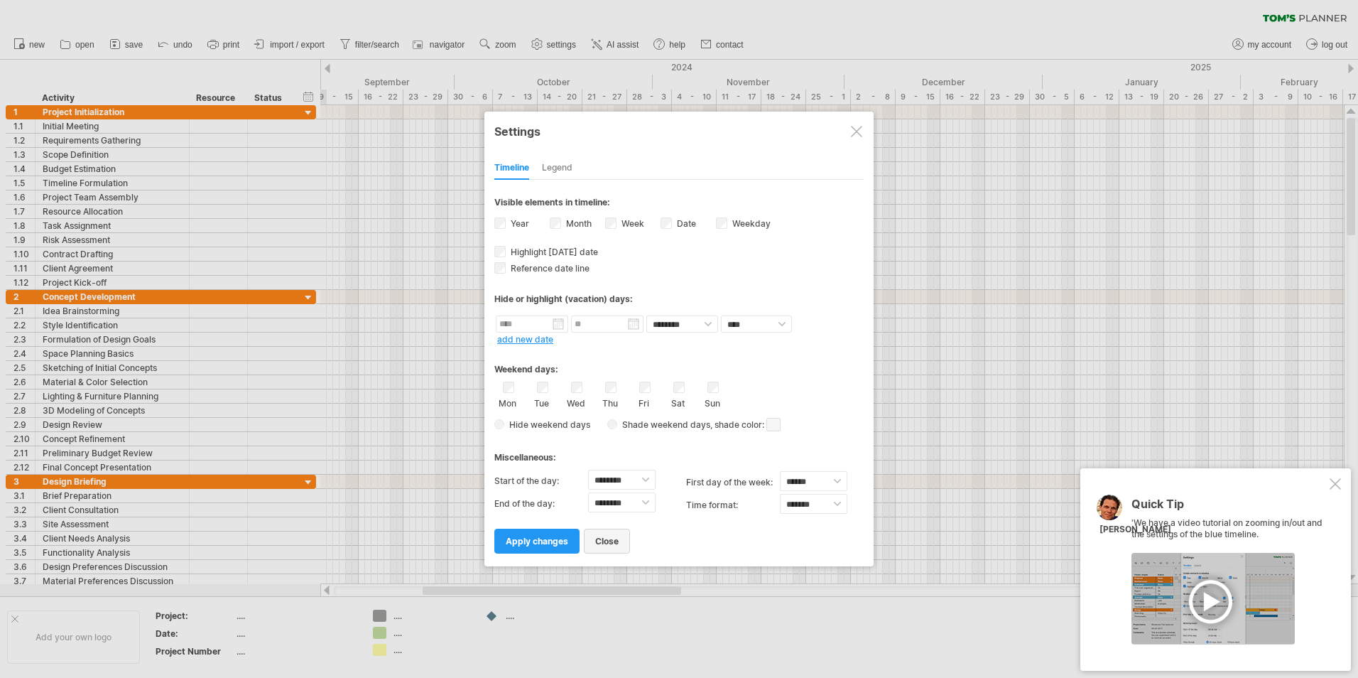
click at [605, 545] on span "close" at bounding box center [606, 540] width 23 height 11
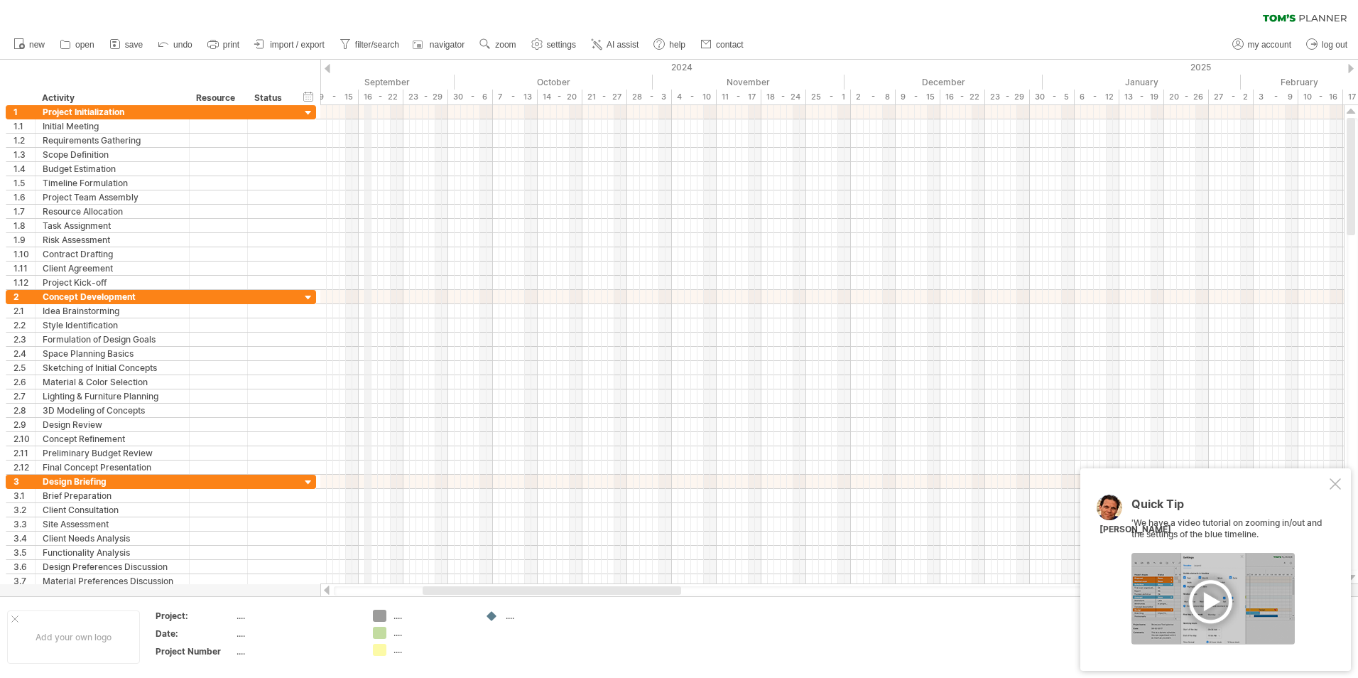
drag, startPoint x: 371, startPoint y: 76, endPoint x: 383, endPoint y: 81, distance: 13.1
click at [440, 92] on div "timeline settings" at bounding box center [432, 94] width 105 height 23
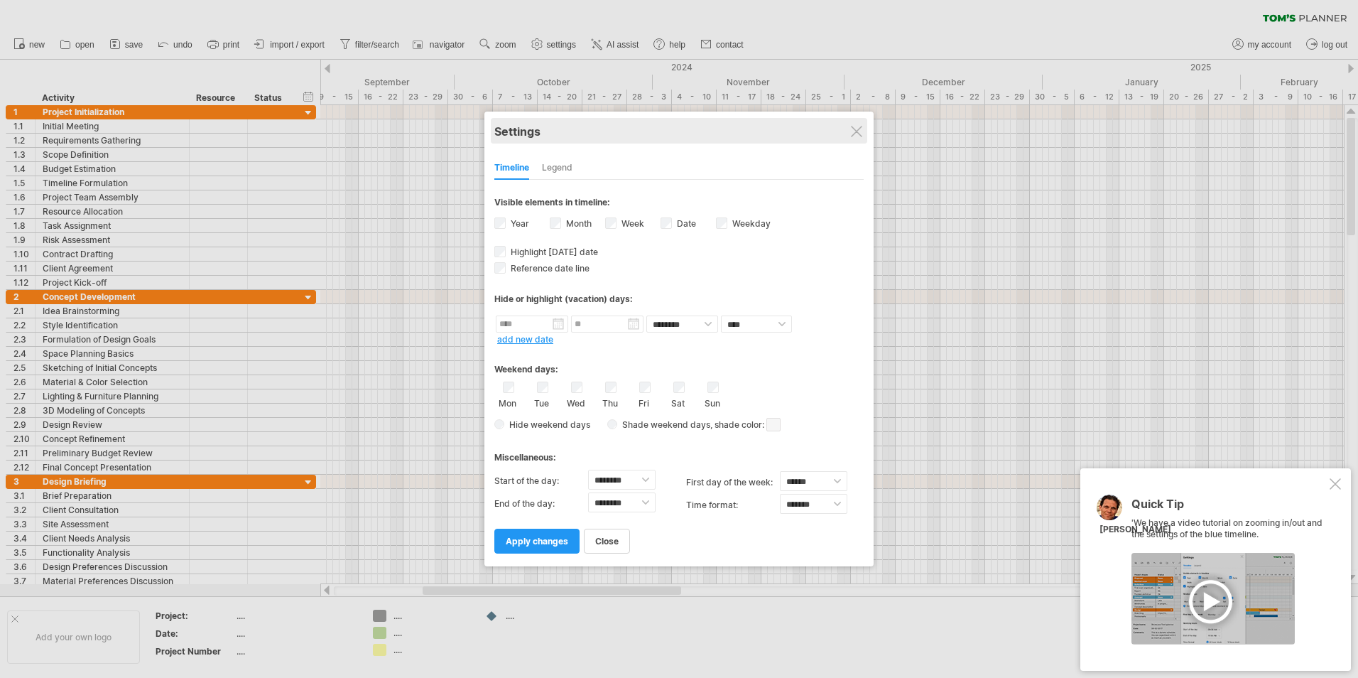
click at [856, 138] on div "Settings" at bounding box center [678, 131] width 369 height 26
click at [858, 130] on div at bounding box center [856, 131] width 11 height 11
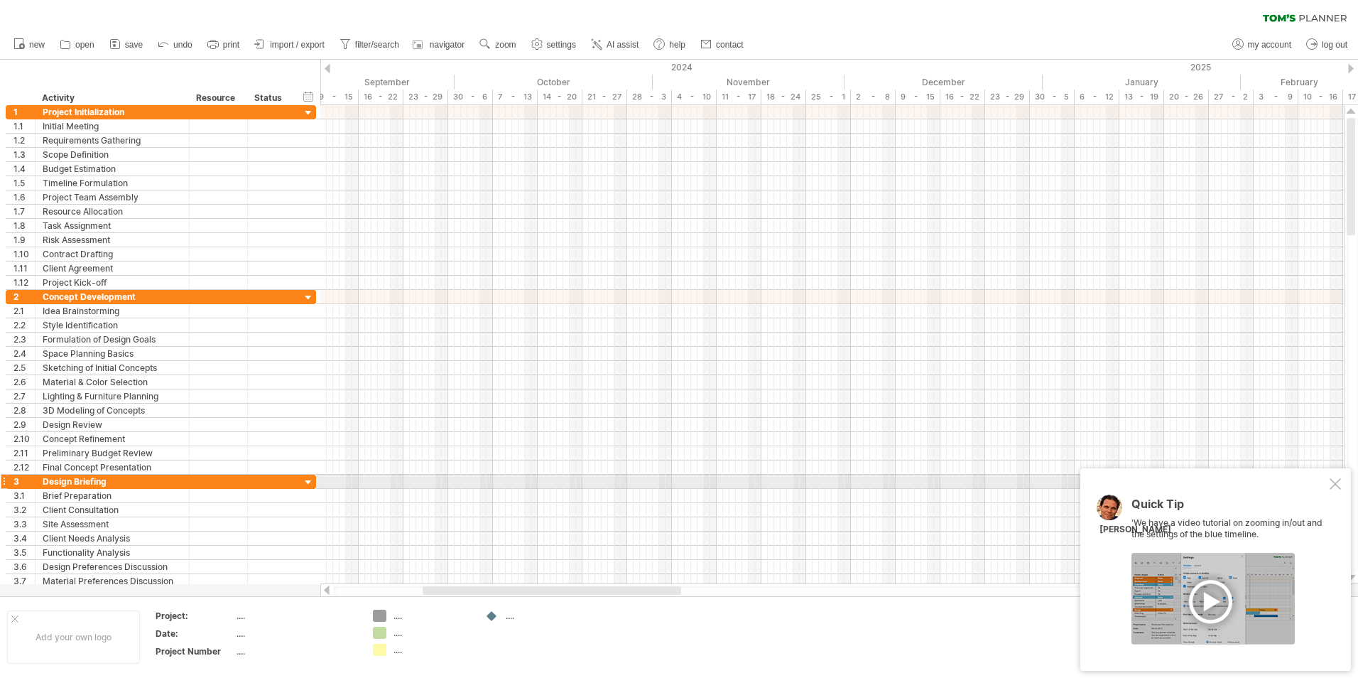
click at [1338, 481] on div at bounding box center [1334, 483] width 11 height 11
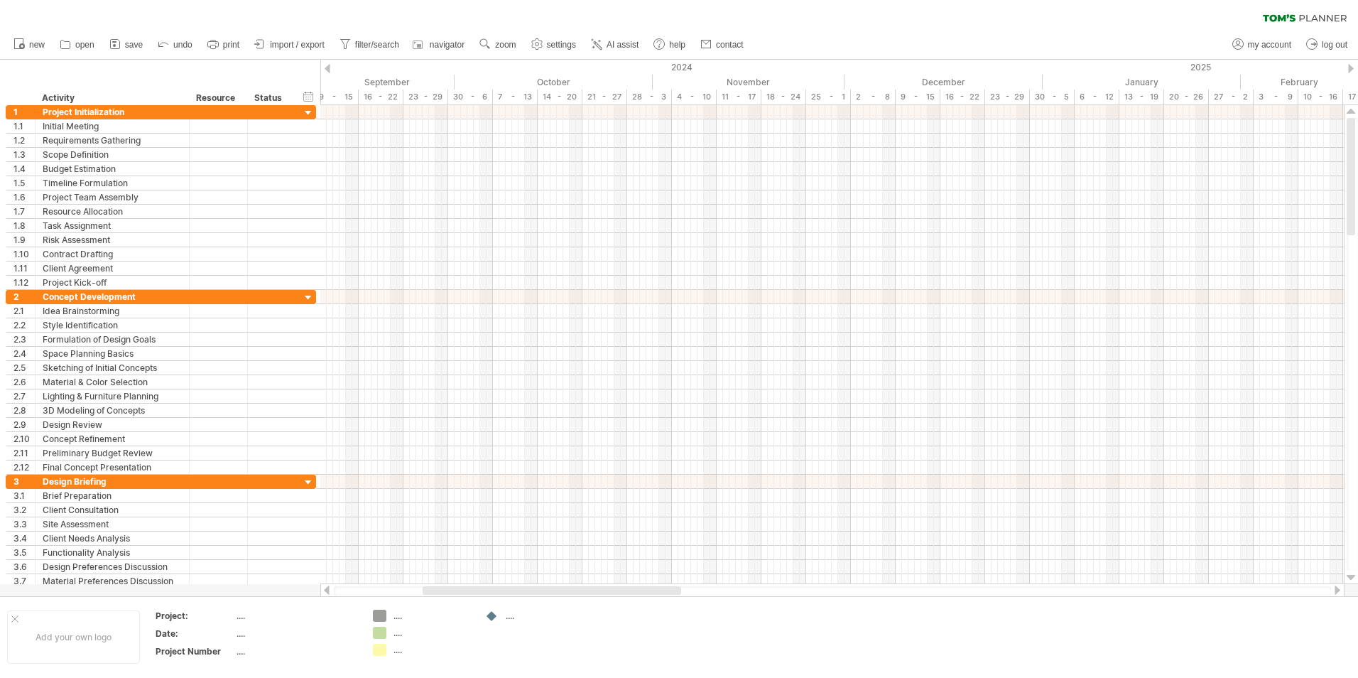
click at [882, 26] on div "clear filter reapply filter" at bounding box center [679, 15] width 1358 height 30
